Goal: Task Accomplishment & Management: Complete application form

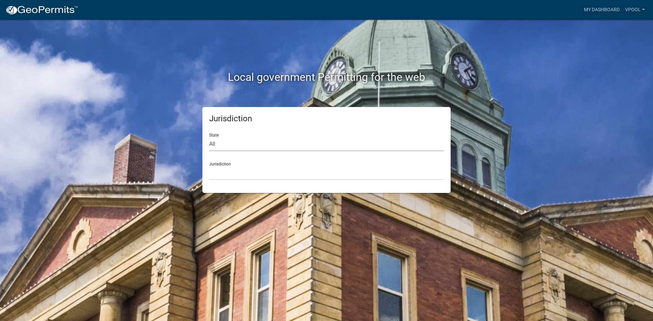
click at [224, 140] on select "All [US_STATE] [US_STATE] [US_STATE] [US_STATE] [US_STATE] [US_STATE] [US_STATE…" at bounding box center [326, 144] width 235 height 14
select select "[US_STATE]"
click at [209, 137] on select "All [US_STATE] [US_STATE] [US_STATE] [US_STATE] [US_STATE] [US_STATE] [US_STATE…" at bounding box center [326, 144] width 235 height 14
click at [230, 175] on select "[GEOGRAPHIC_DATA], [US_STATE] [GEOGRAPHIC_DATA], [US_STATE] [GEOGRAPHIC_DATA], …" at bounding box center [326, 173] width 235 height 14
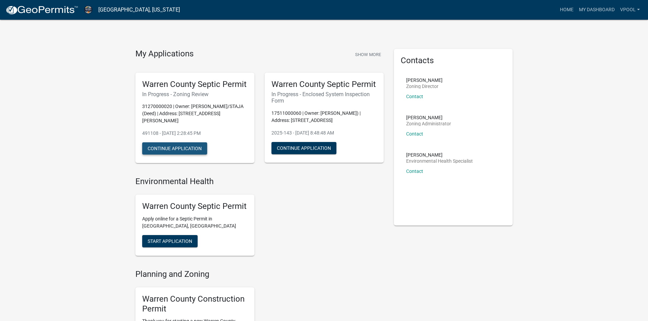
click at [168, 142] on button "Continue Application" at bounding box center [174, 148] width 65 height 12
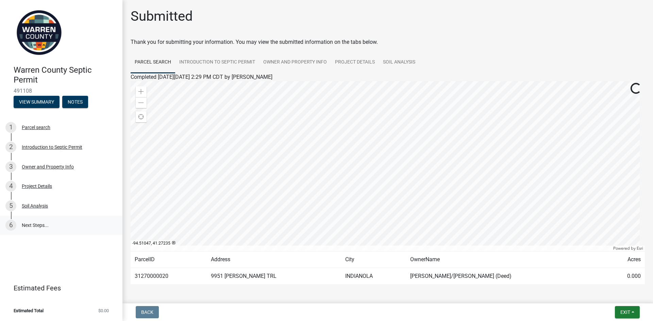
click at [26, 226] on link "6 Next Steps..." at bounding box center [61, 226] width 122 height 20
click at [34, 206] on div "Soil Analysis" at bounding box center [35, 206] width 26 height 5
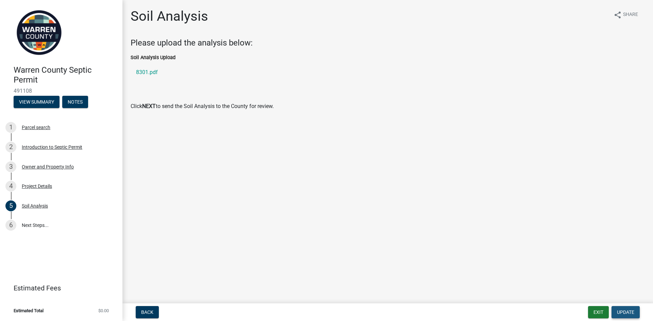
click at [632, 312] on span "Update" at bounding box center [625, 312] width 17 height 5
click at [624, 313] on span "Update" at bounding box center [625, 312] width 17 height 5
click at [23, 206] on div "Soil Analysis" at bounding box center [35, 206] width 26 height 5
click at [33, 186] on div "Project Details" at bounding box center [37, 186] width 30 height 5
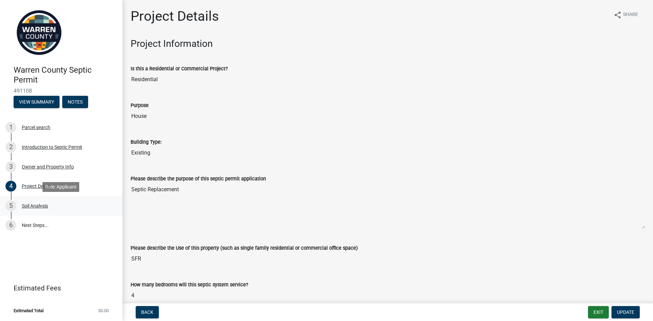
click at [32, 205] on div "Soil Analysis" at bounding box center [35, 206] width 26 height 5
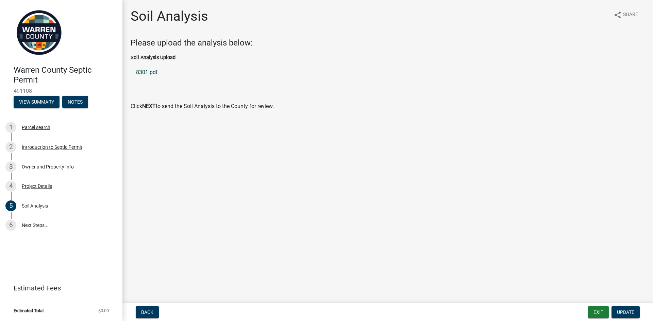
click at [146, 72] on link "8301.pdf" at bounding box center [388, 72] width 514 height 16
click at [33, 225] on link "6 Next Steps..." at bounding box center [61, 226] width 122 height 20
click at [621, 315] on button "Update" at bounding box center [625, 312] width 28 height 12
